Goal: Transaction & Acquisition: Register for event/course

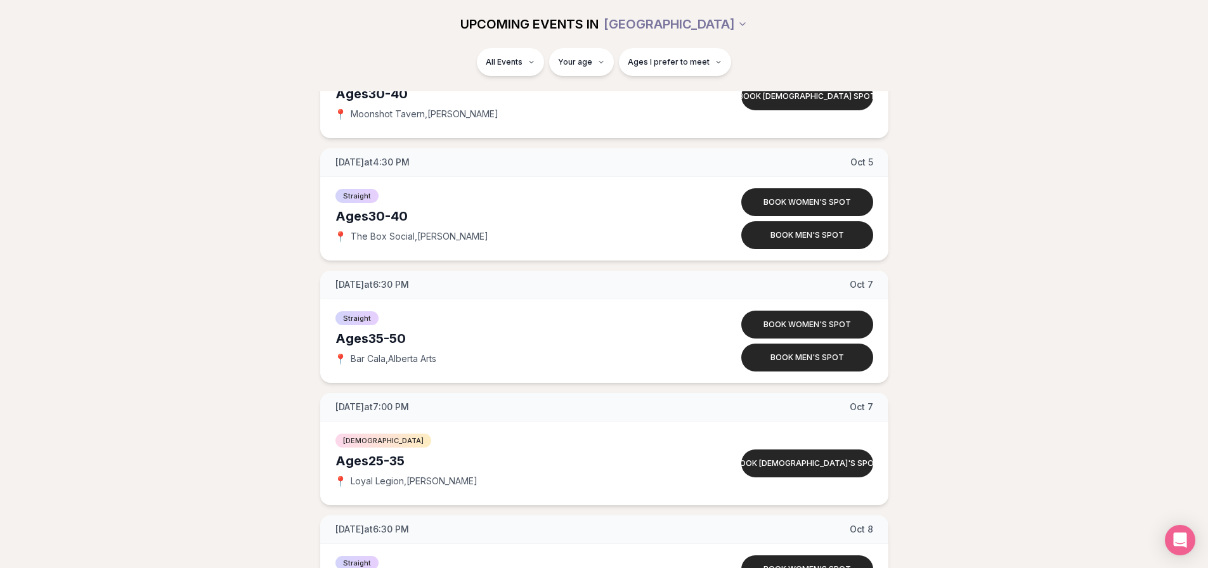
scroll to position [4511, 0]
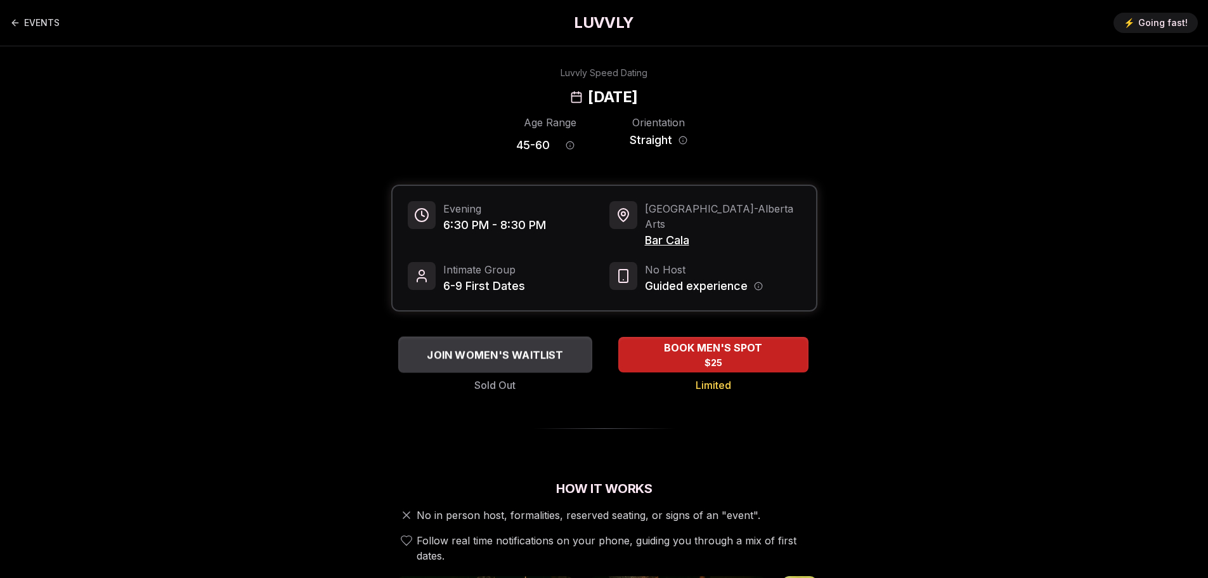
click at [519, 365] on div "JOIN WOMEN'S WAITLIST" at bounding box center [495, 354] width 194 height 21
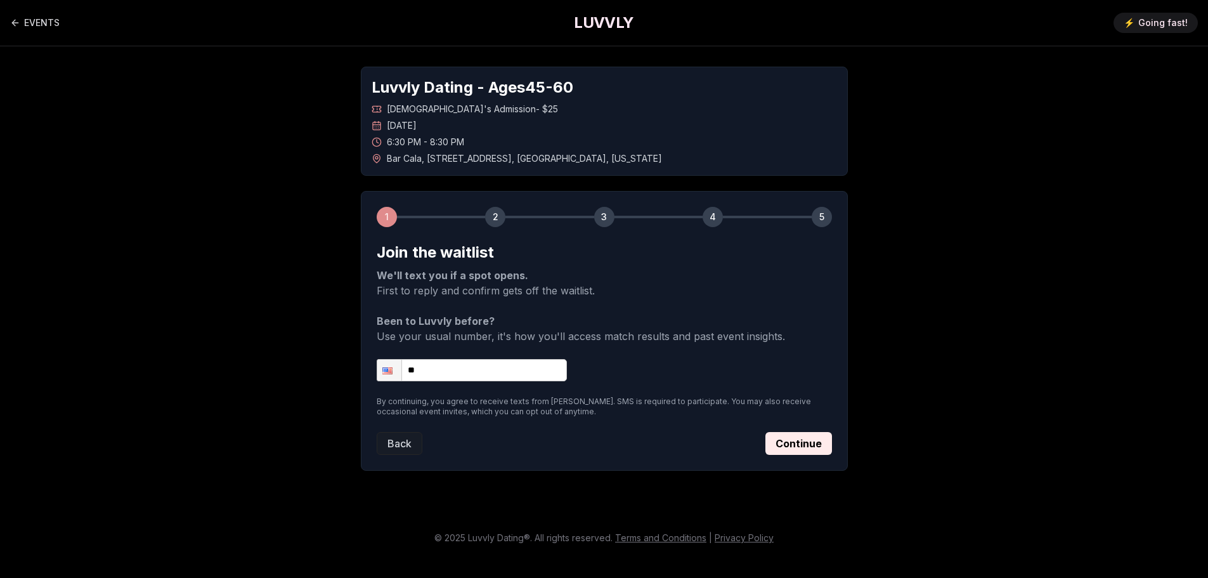
scroll to position [109, 0]
click at [832, 448] on button "Continue" at bounding box center [799, 443] width 67 height 23
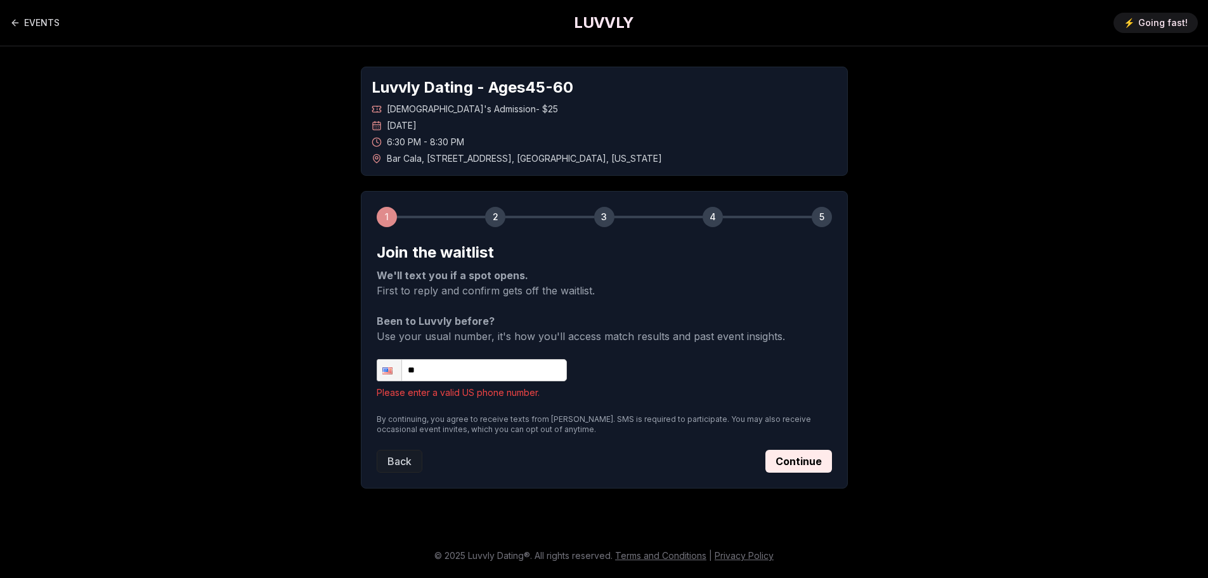
click at [464, 359] on input "**" at bounding box center [472, 370] width 190 height 22
type input "**********"
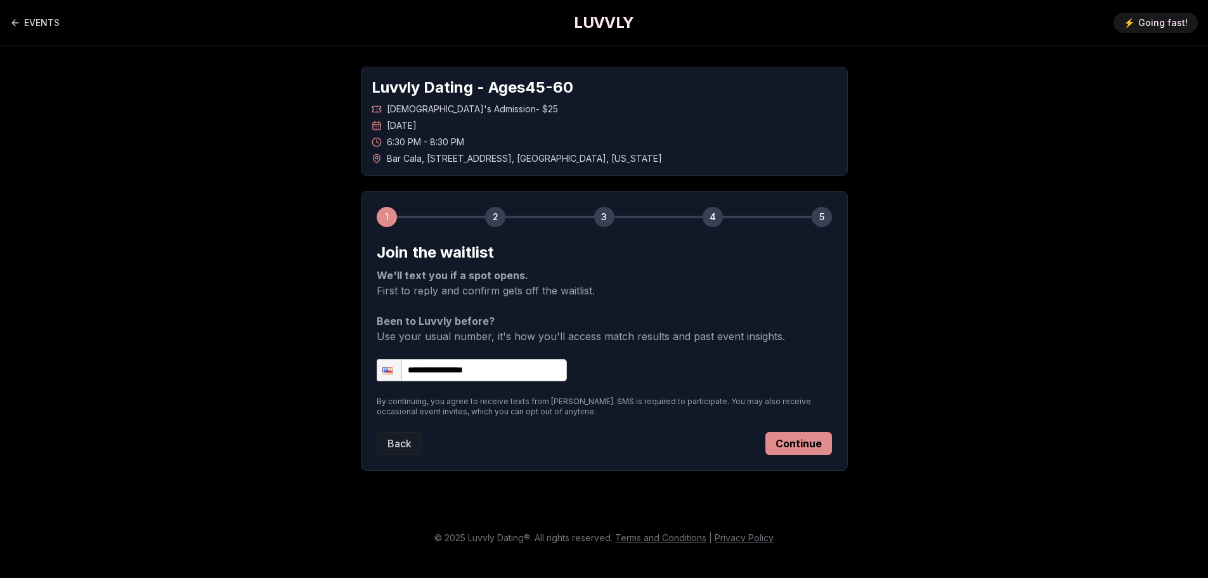
click at [817, 434] on button "Continue" at bounding box center [799, 443] width 67 height 23
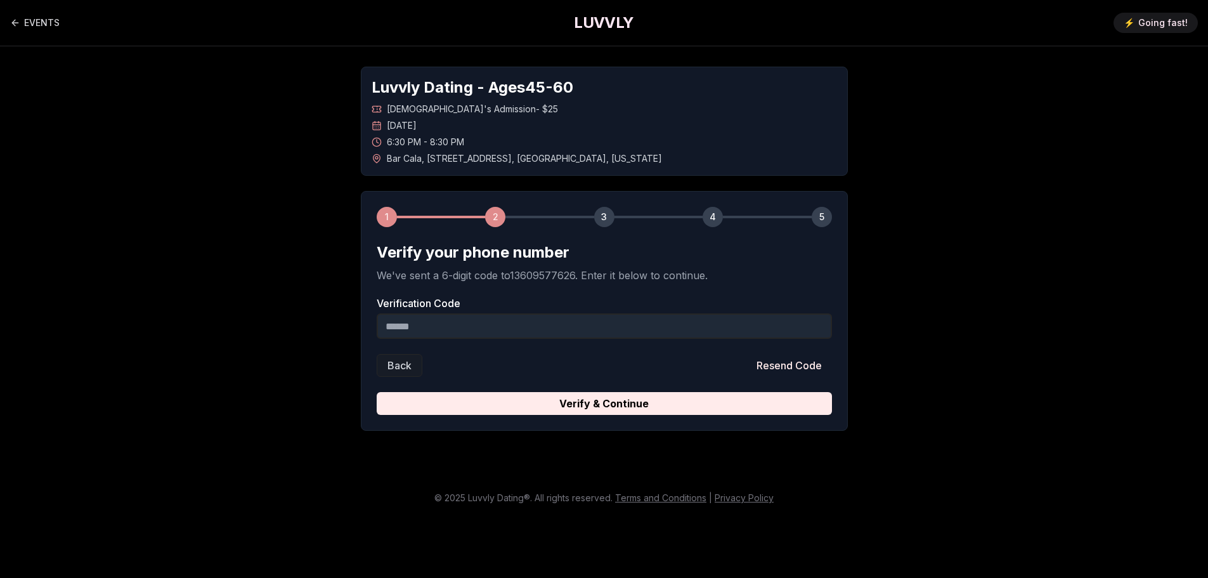
scroll to position [65, 0]
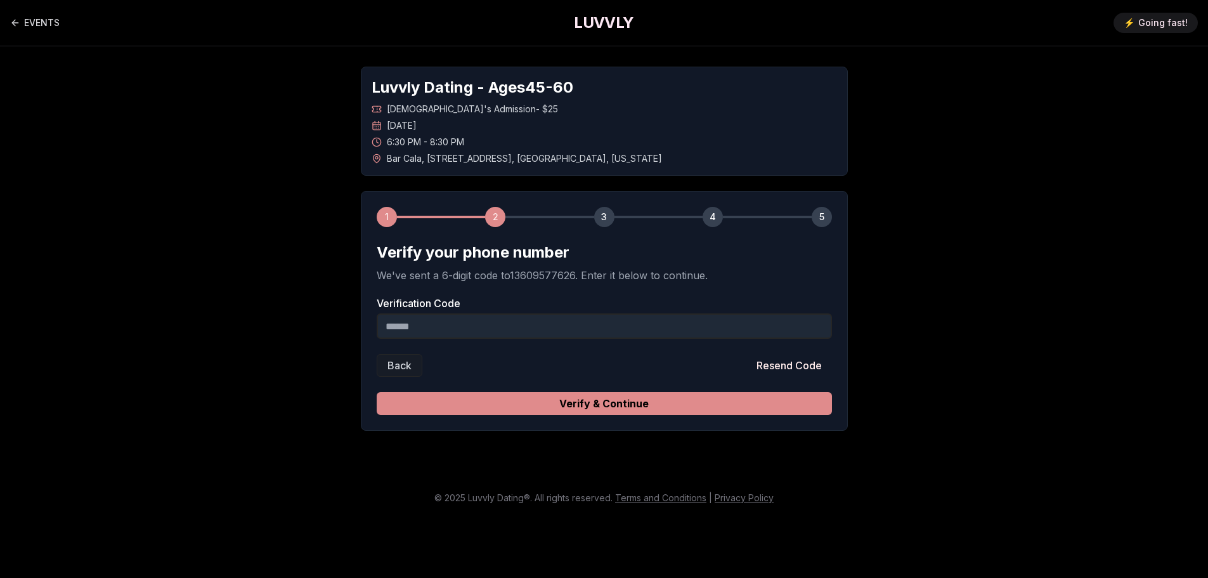
click at [618, 415] on button "Verify & Continue" at bounding box center [604, 403] width 455 height 23
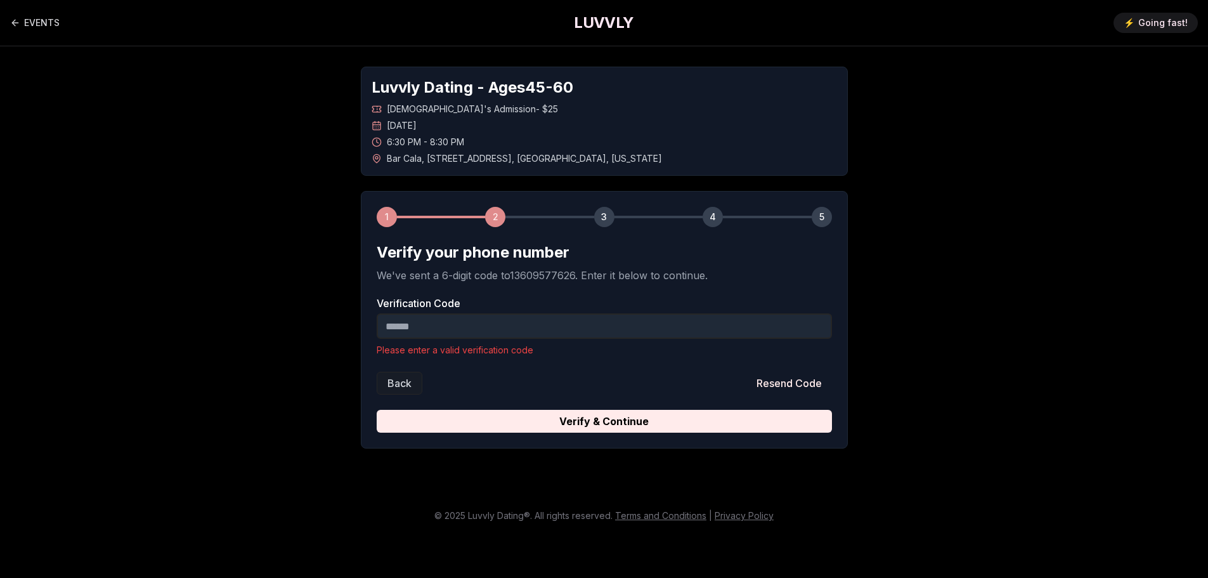
click at [467, 338] on input "Verification Code" at bounding box center [604, 325] width 455 height 25
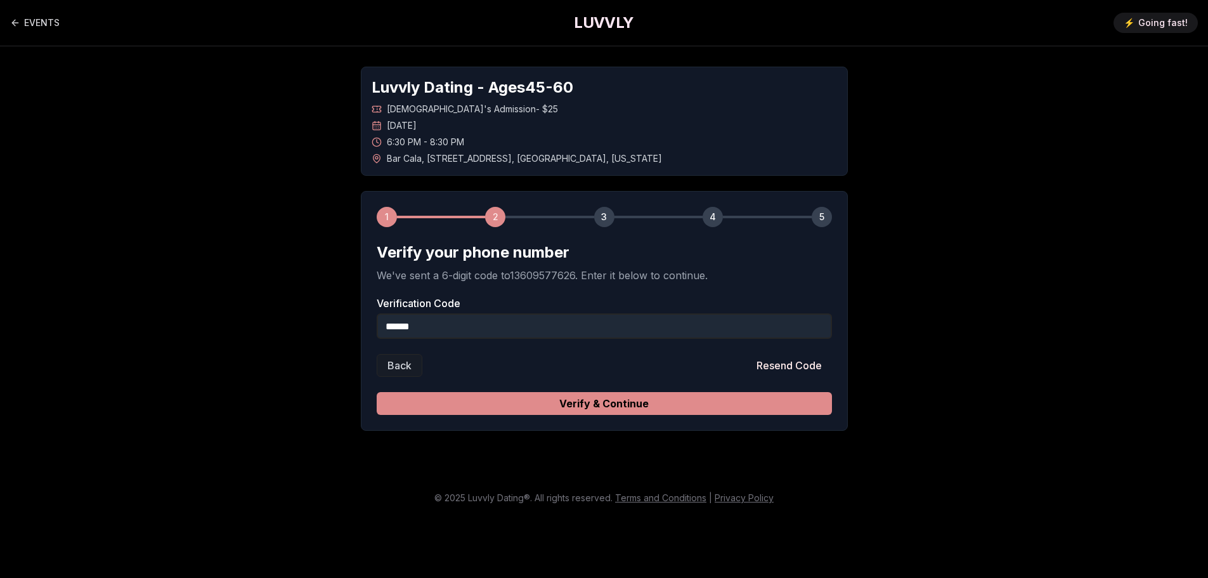
type input "******"
click at [549, 415] on button "Verify & Continue" at bounding box center [604, 403] width 455 height 23
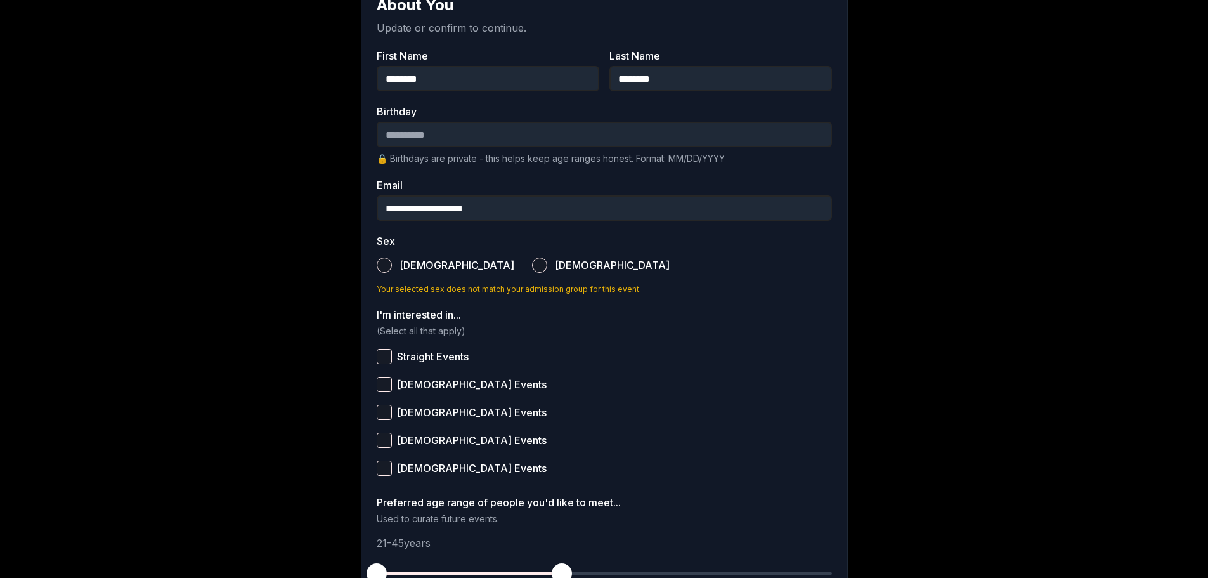
scroll to position [255, 0]
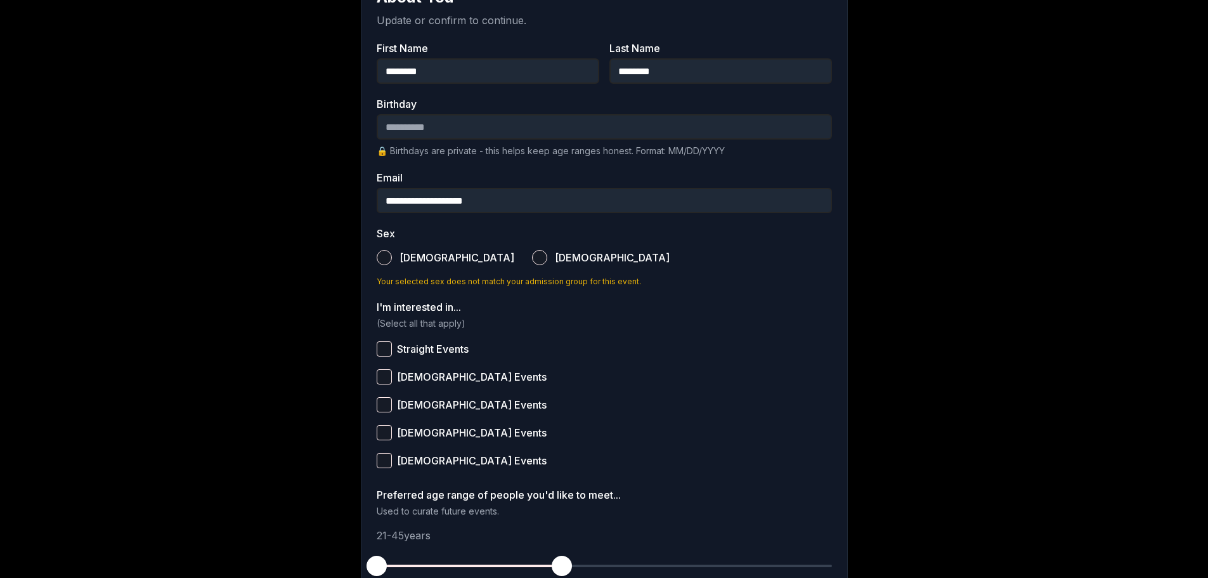
click at [483, 140] on input "Birthday" at bounding box center [604, 126] width 455 height 25
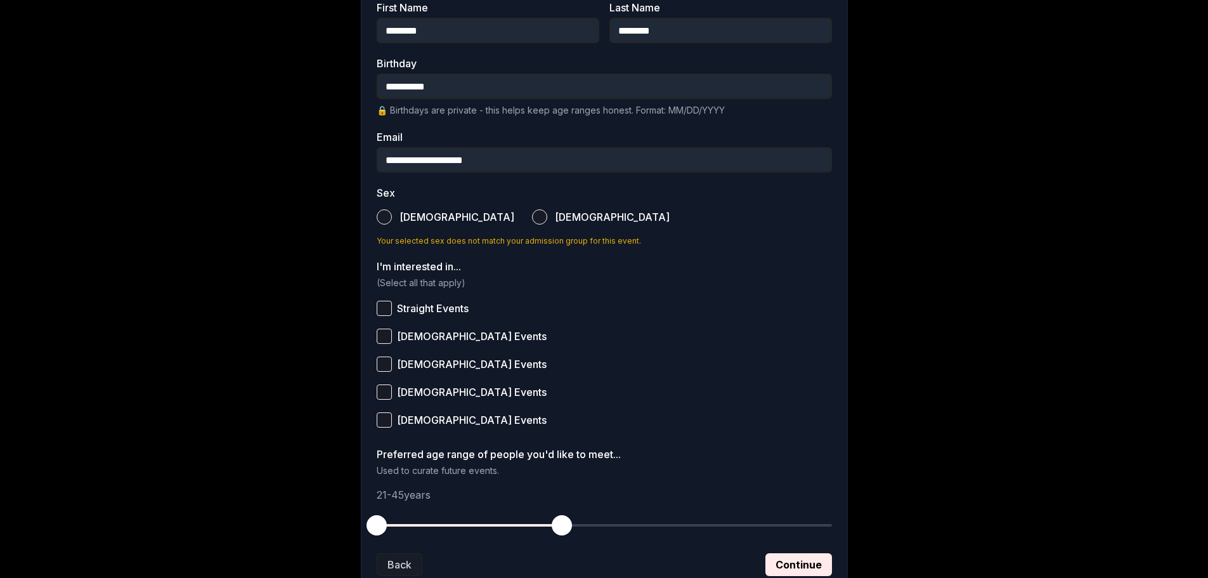
scroll to position [318, 0]
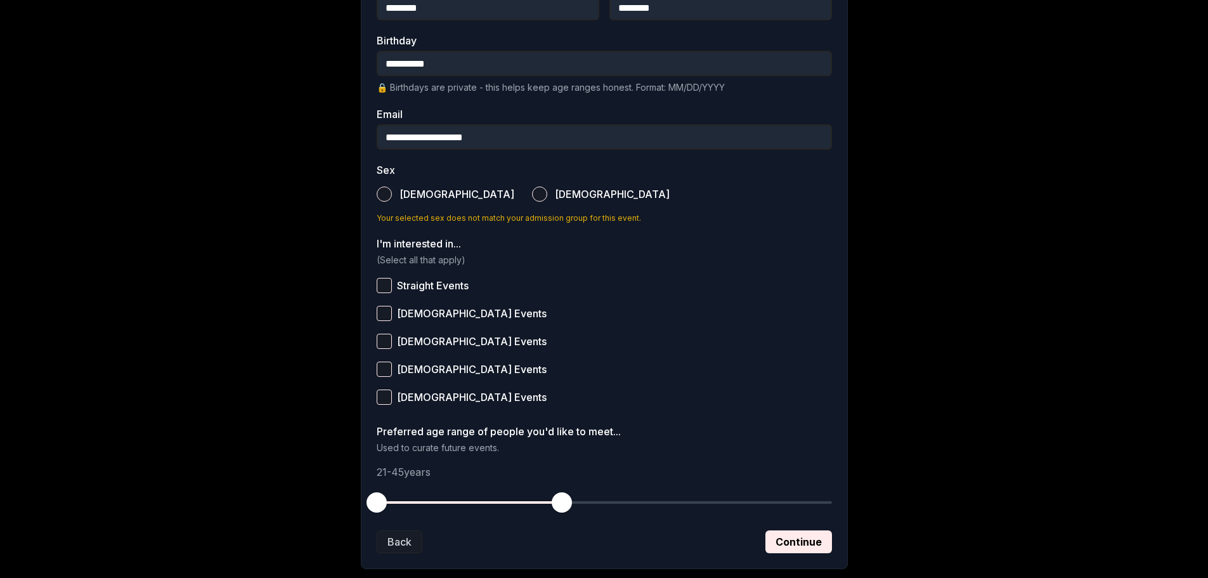
type input "**********"
click at [532, 202] on button "[DEMOGRAPHIC_DATA]" at bounding box center [539, 193] width 15 height 15
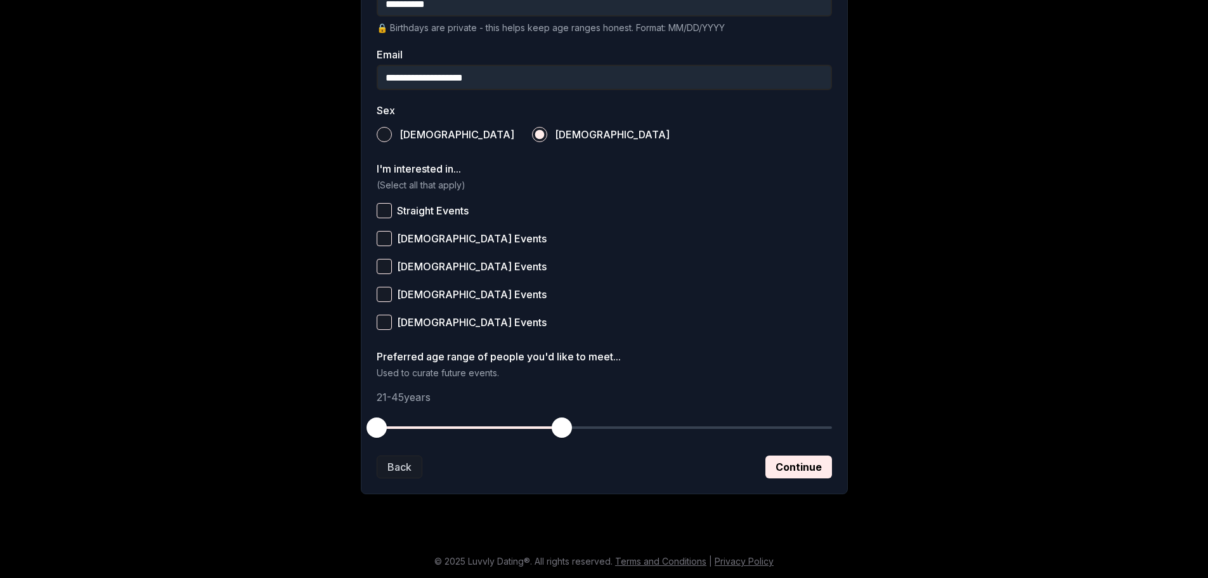
scroll to position [509, 0]
click at [377, 218] on button "Straight Events" at bounding box center [384, 210] width 15 height 15
click at [559, 417] on span "button" at bounding box center [562, 427] width 20 height 20
drag, startPoint x: 561, startPoint y: 397, endPoint x: 704, endPoint y: 395, distance: 143.4
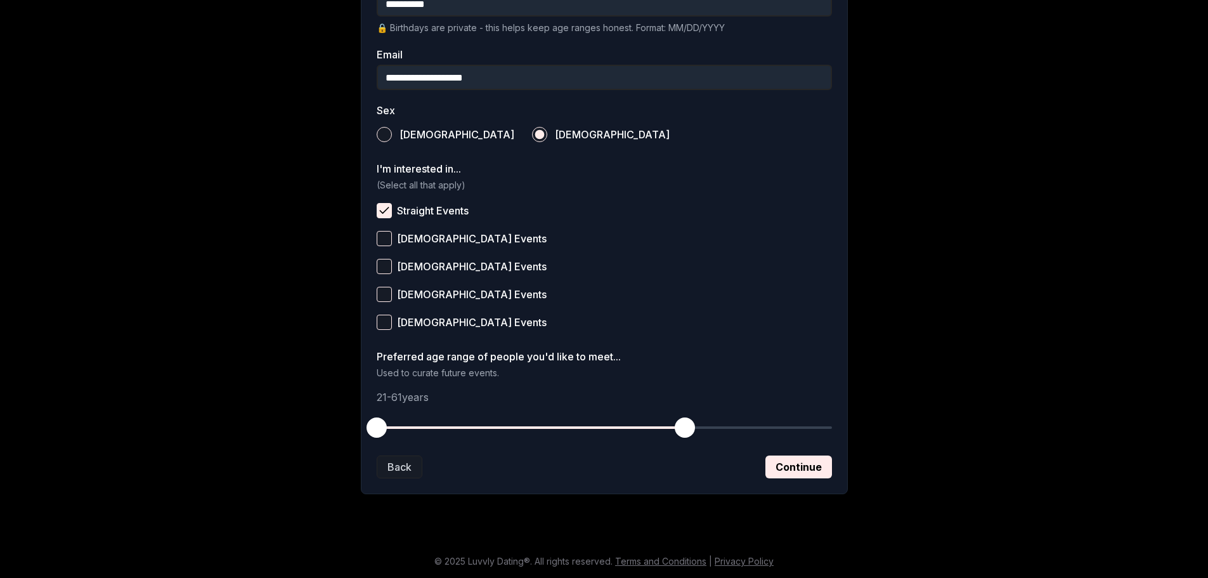
click at [695, 417] on span "button" at bounding box center [685, 427] width 20 height 20
drag, startPoint x: 323, startPoint y: 399, endPoint x: 505, endPoint y: 399, distance: 181.4
click at [513, 417] on span "button" at bounding box center [523, 427] width 20 height 20
drag, startPoint x: 709, startPoint y: 400, endPoint x: 743, endPoint y: 400, distance: 34.3
click at [726, 417] on span "button" at bounding box center [716, 427] width 20 height 20
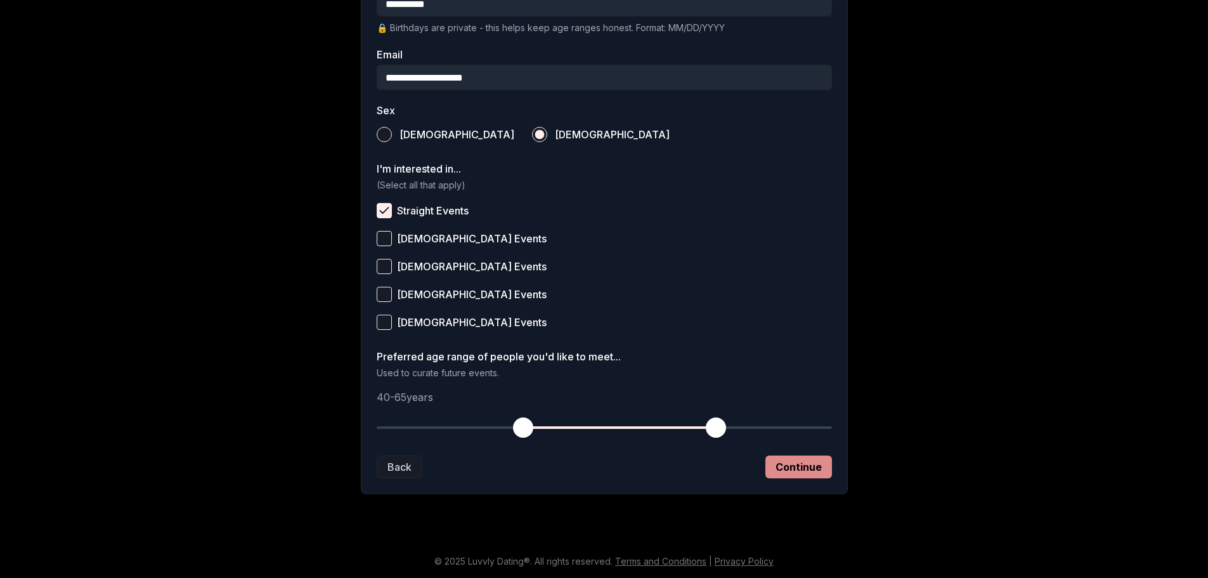
click at [832, 455] on button "Continue" at bounding box center [799, 466] width 67 height 23
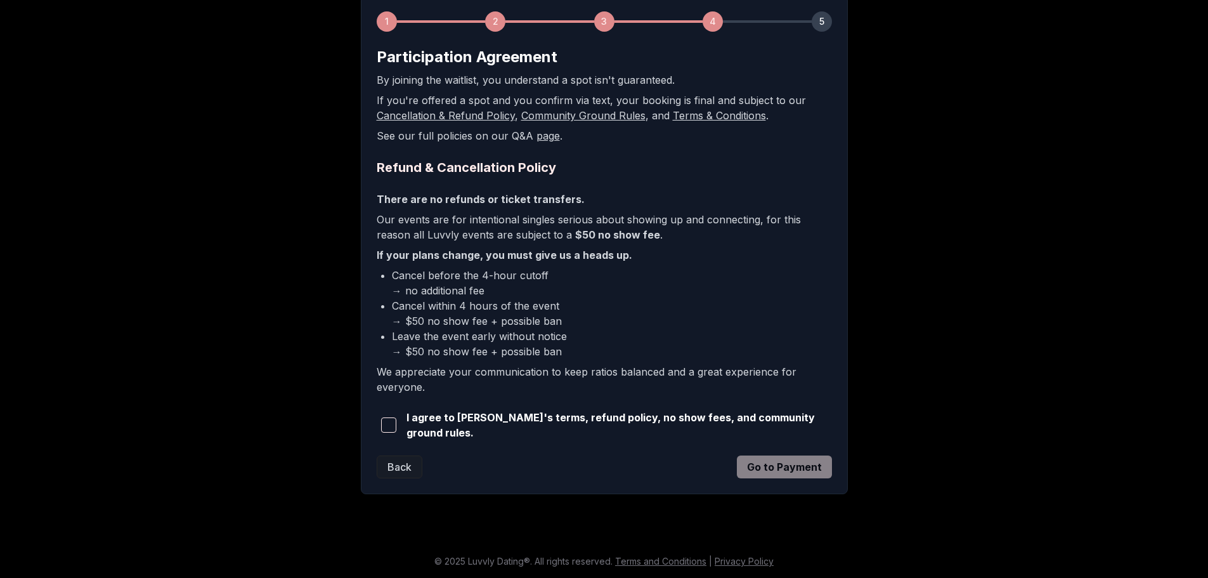
scroll to position [381, 0]
click at [381, 417] on span "button" at bounding box center [388, 424] width 15 height 15
click at [832, 455] on button "Go to Payment" at bounding box center [784, 466] width 95 height 23
click at [832, 455] on div "Back Go to Payment" at bounding box center [604, 466] width 455 height 23
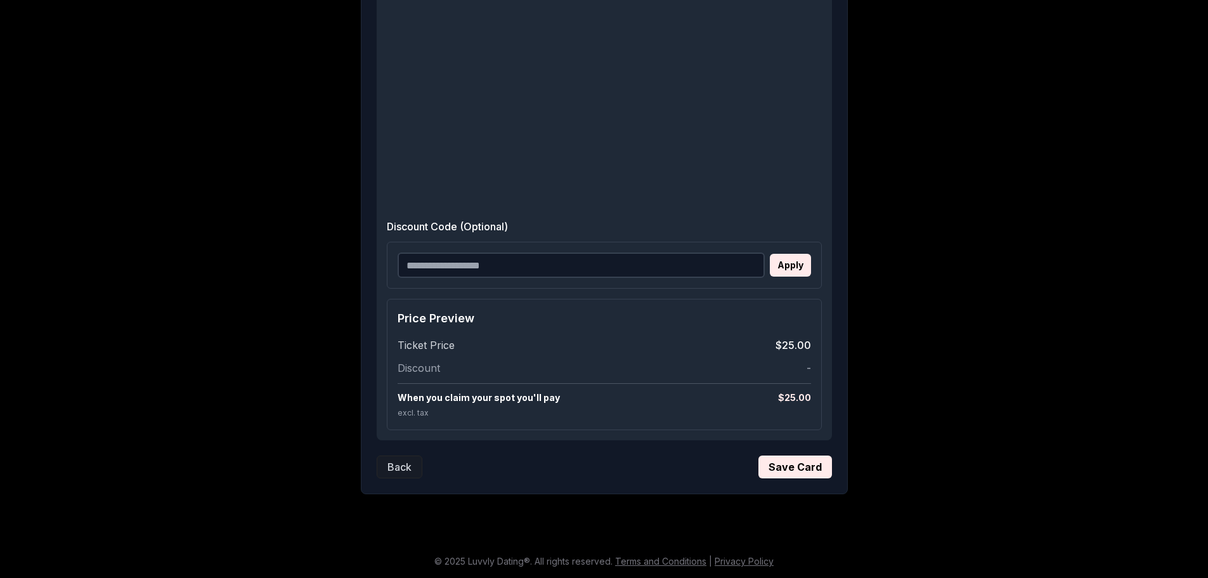
scroll to position [889, 0]
click at [832, 455] on button "Save Card" at bounding box center [796, 466] width 74 height 23
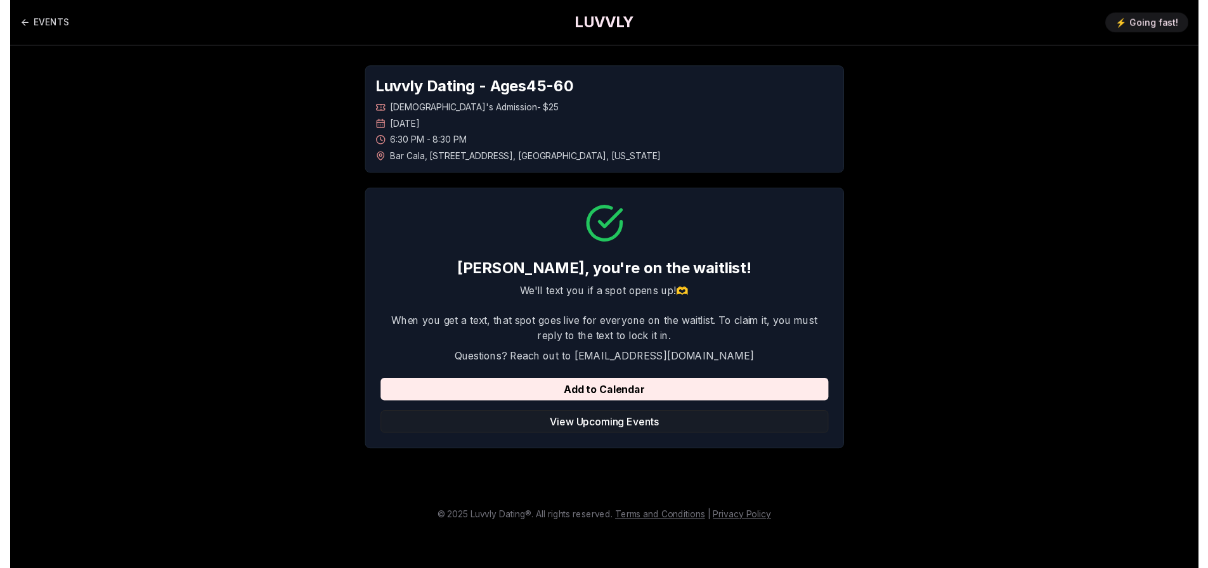
scroll to position [0, 0]
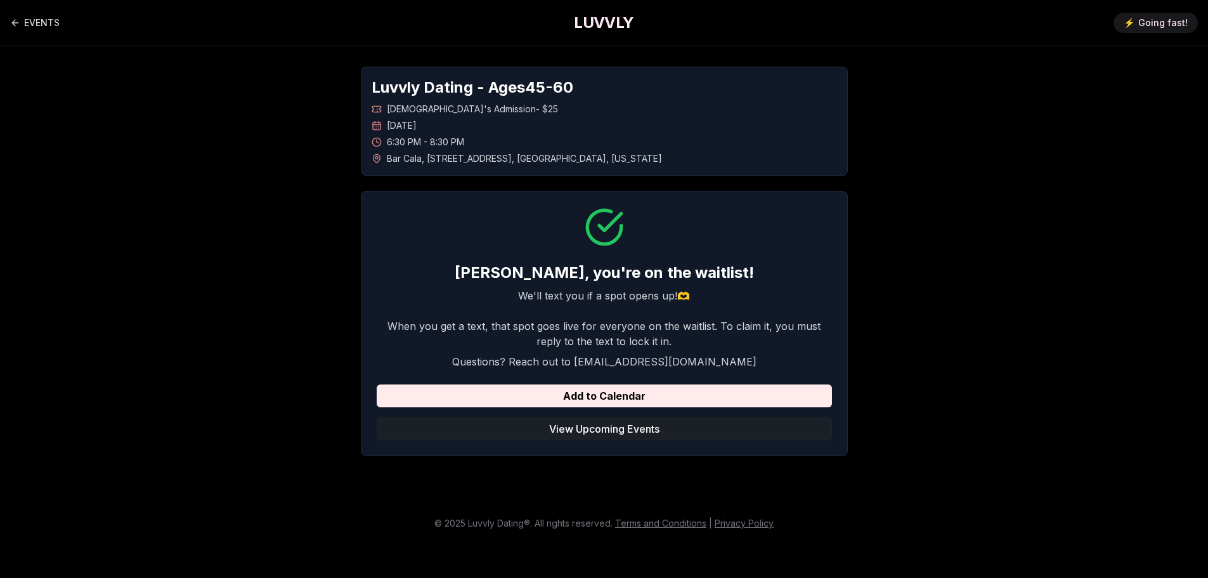
click at [610, 440] on button "View Upcoming Events" at bounding box center [604, 428] width 455 height 23
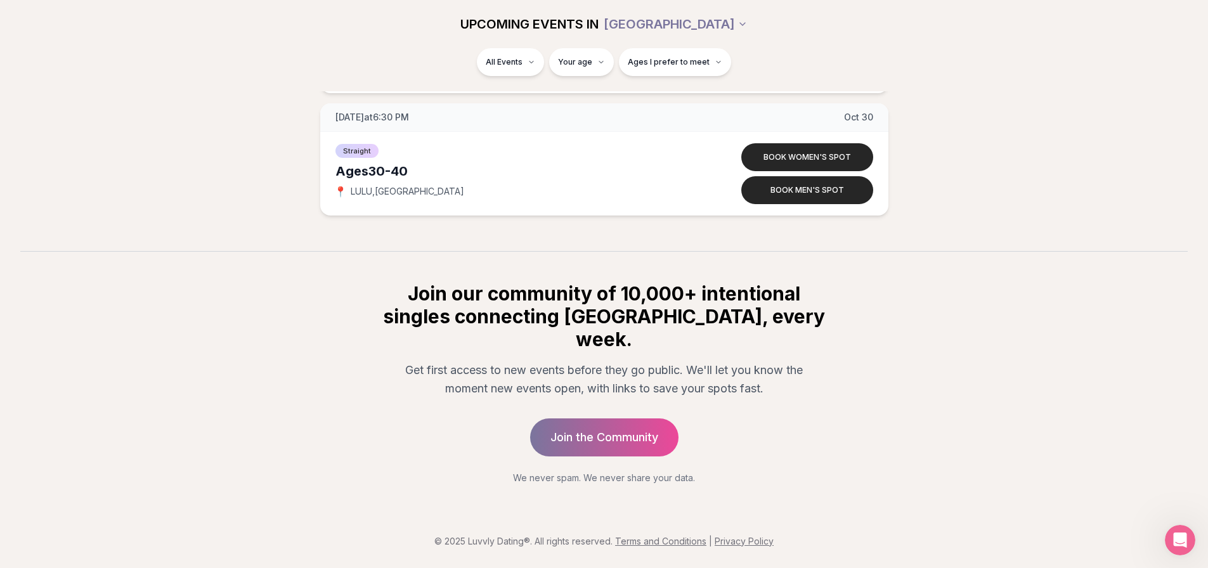
scroll to position [8982, 0]
